Goal: Check status

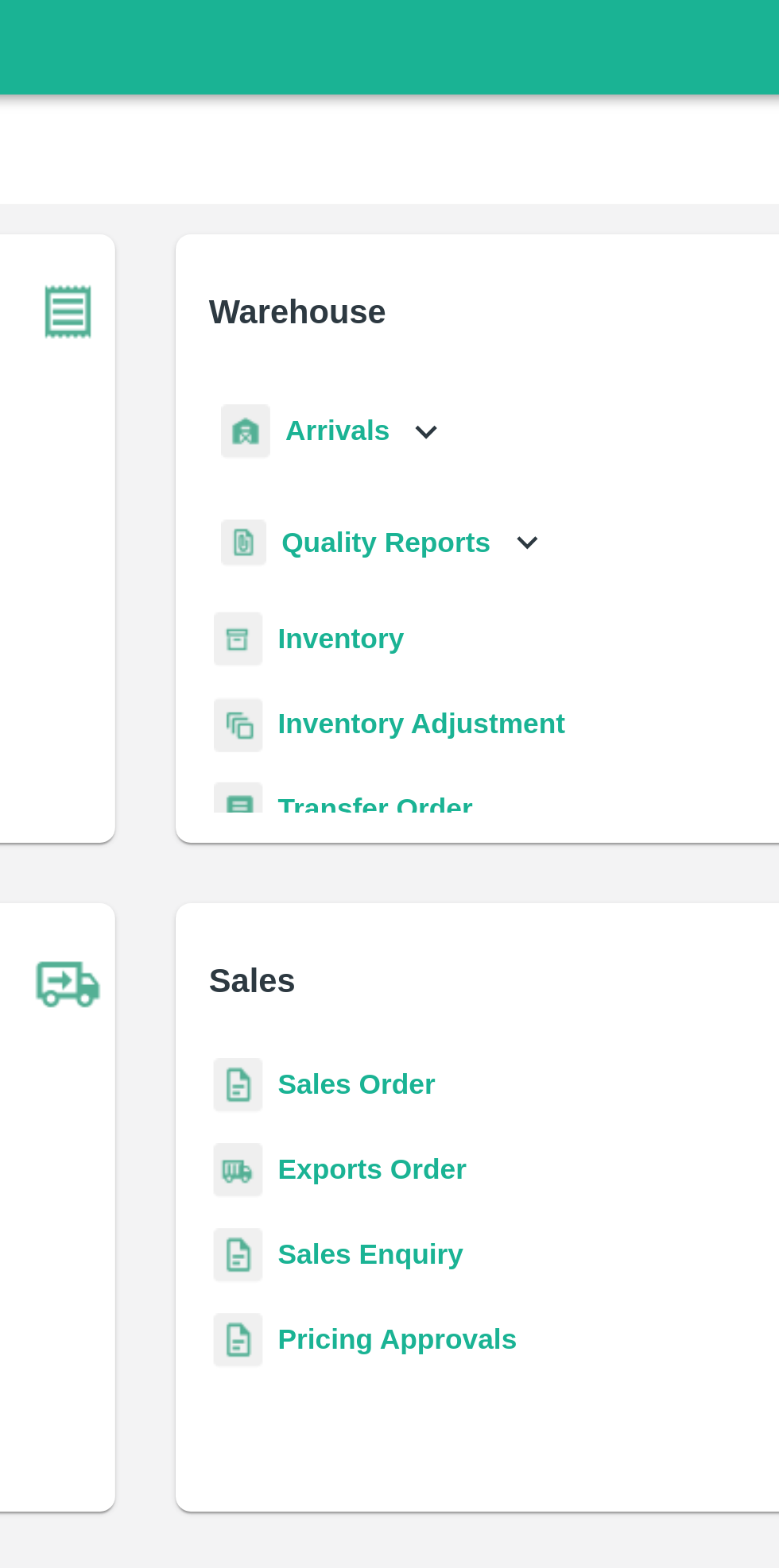
click at [479, 266] on b "Inventory" at bounding box center [472, 268] width 54 height 12
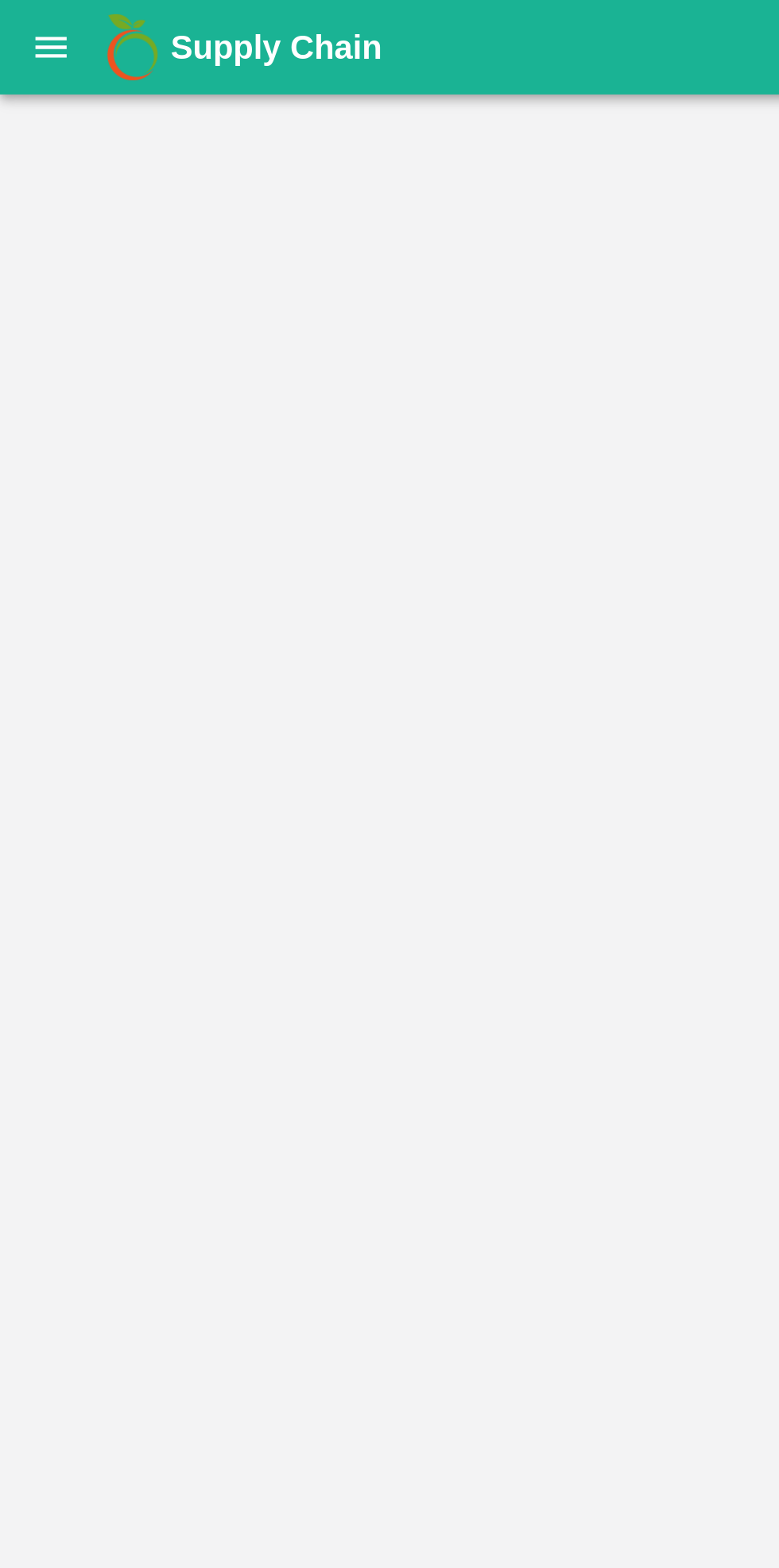
click at [124, 56] on div at bounding box center [390, 805] width 779 height 1529
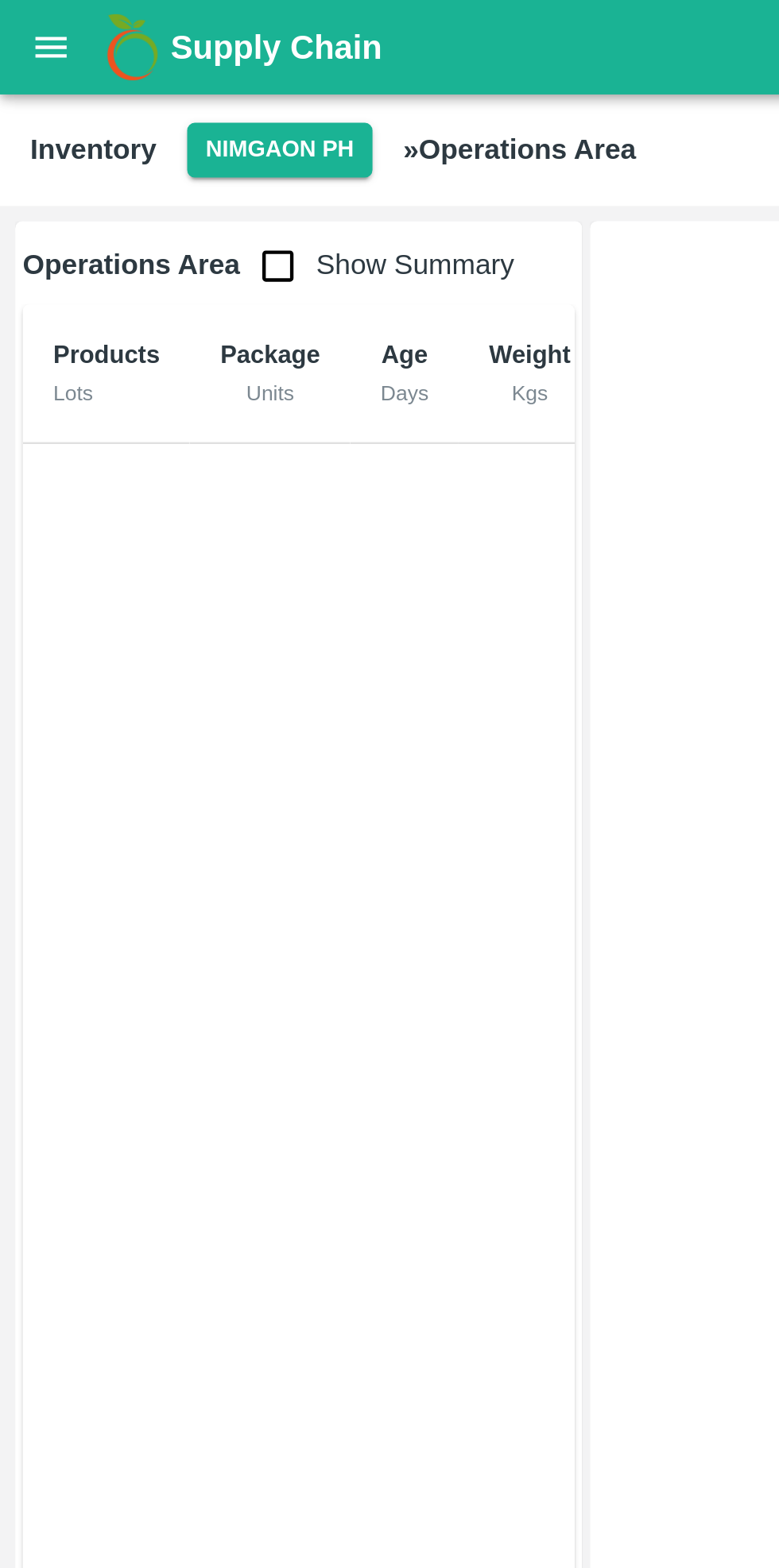
click at [124, 57] on button "Nimgaon PH" at bounding box center [117, 63] width 78 height 23
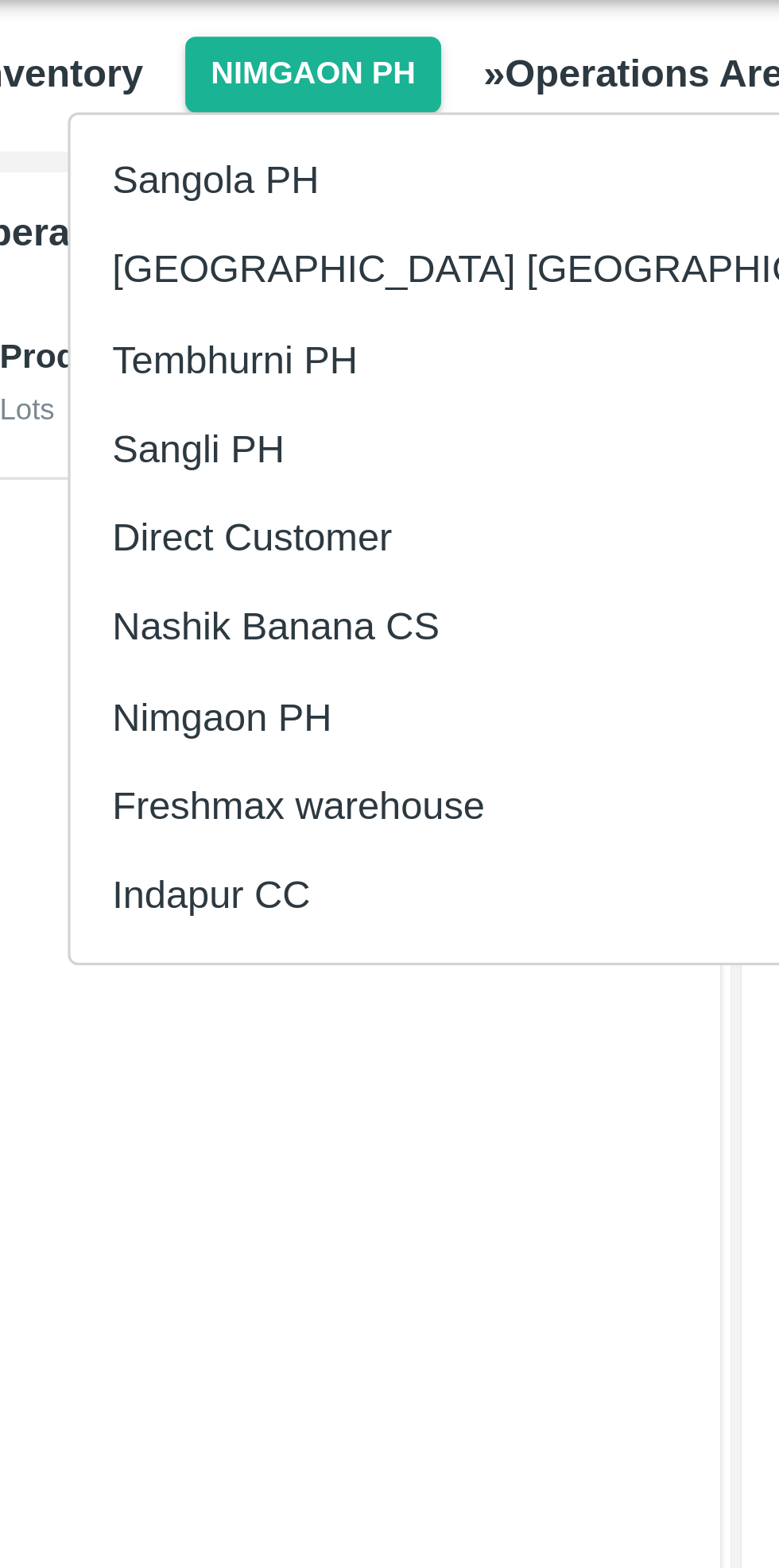
click at [81, 315] on li "Indapur CC" at bounding box center [181, 313] width 274 height 27
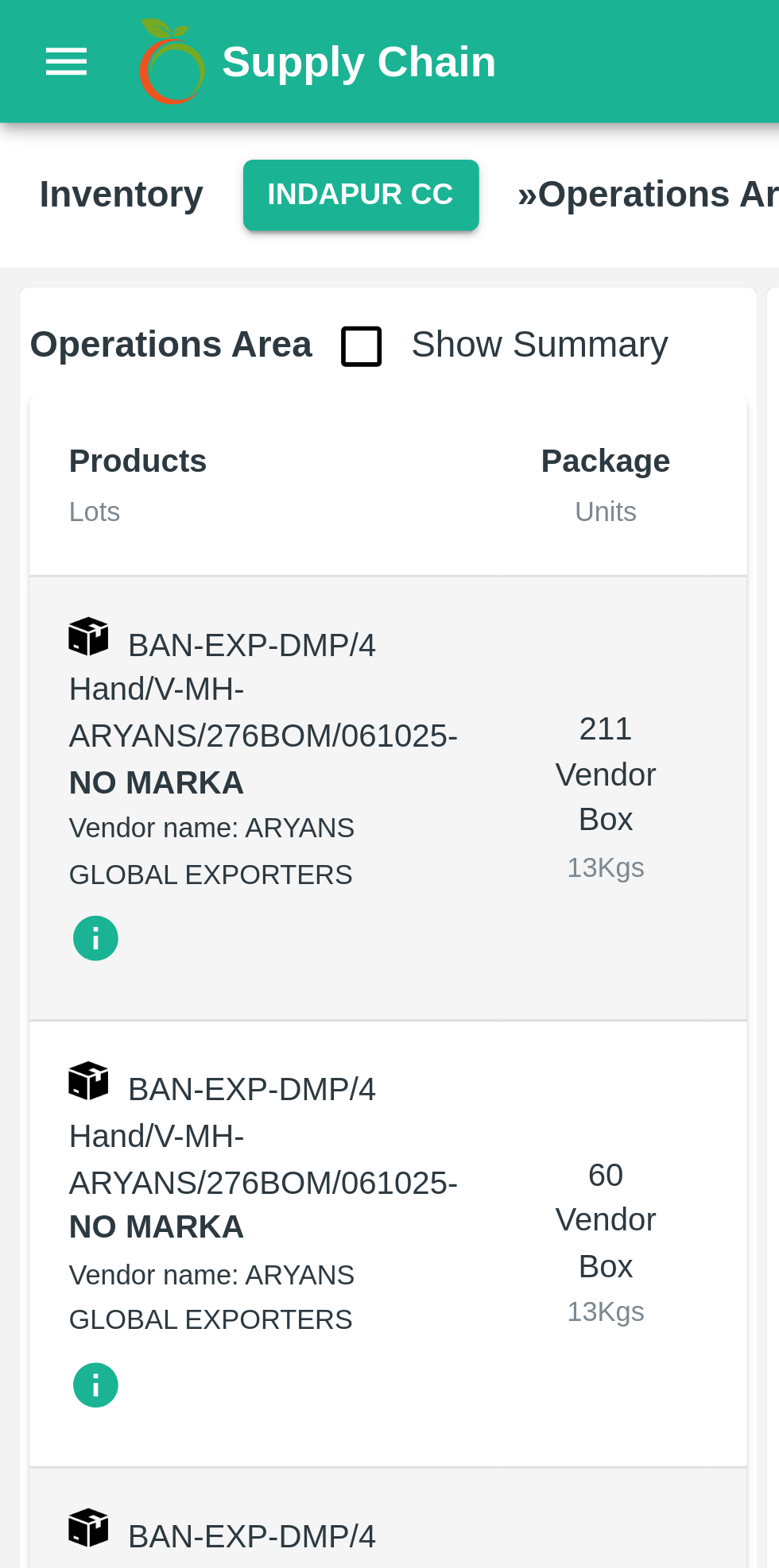
click at [106, 105] on input "checkbox" at bounding box center [116, 111] width 32 height 32
checkbox input "true"
